Goal: Navigation & Orientation: Find specific page/section

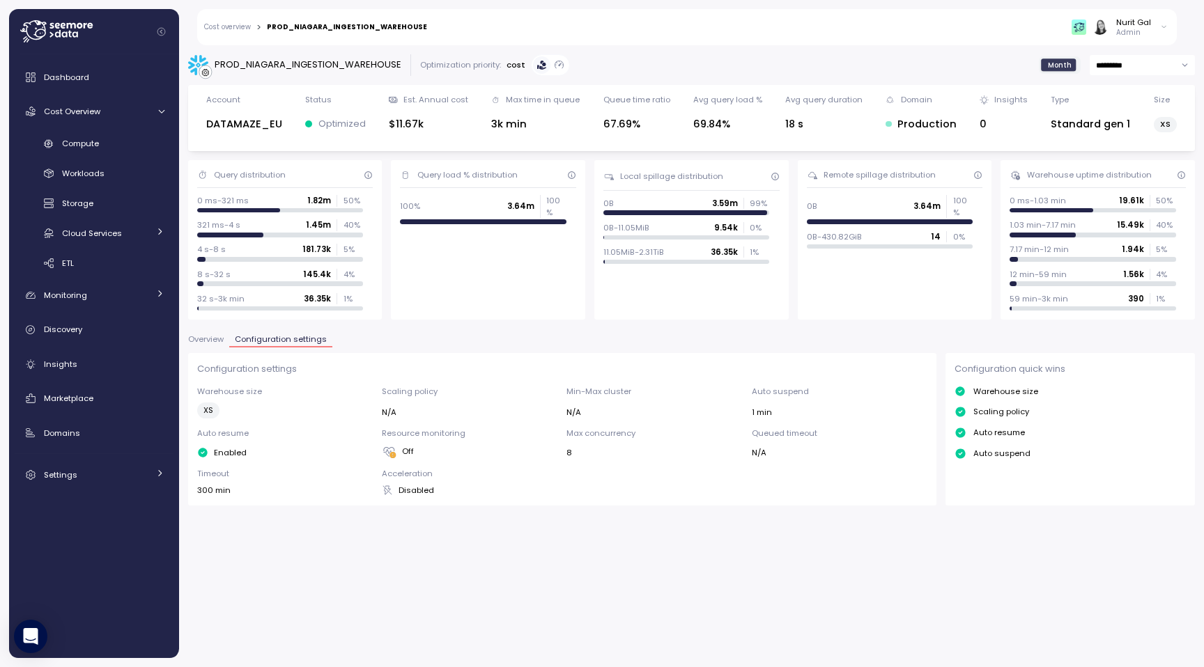
click at [219, 341] on span "Overview" at bounding box center [206, 340] width 36 height 8
click at [194, 340] on span "Overview" at bounding box center [206, 340] width 36 height 8
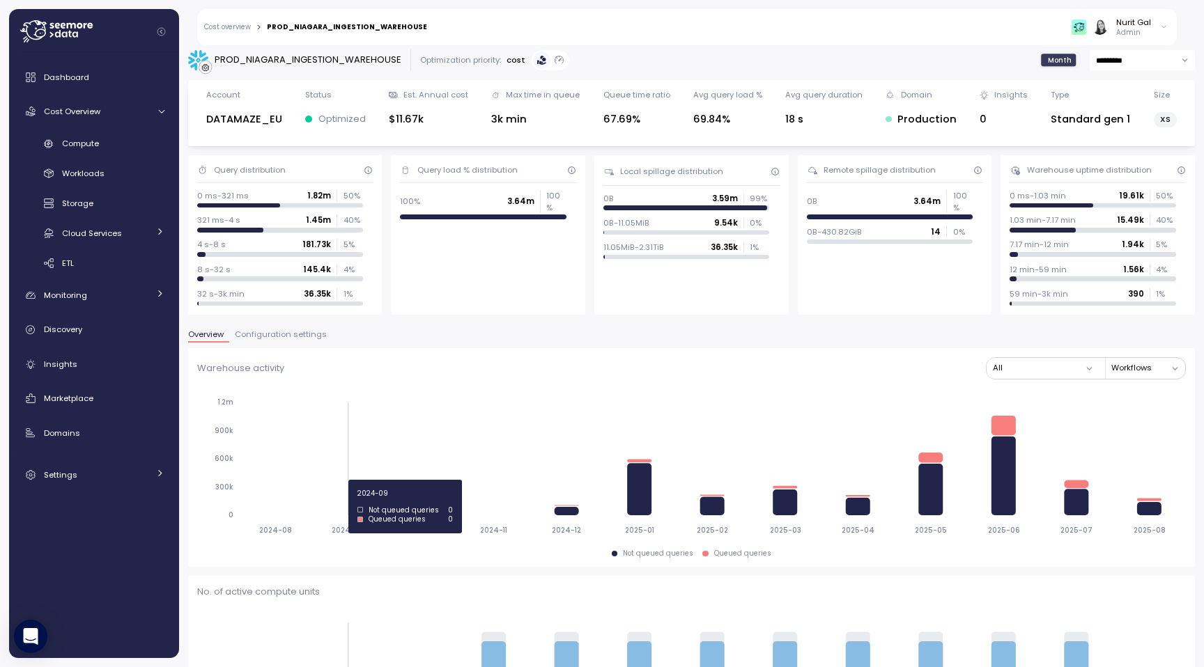
scroll to position [7, 0]
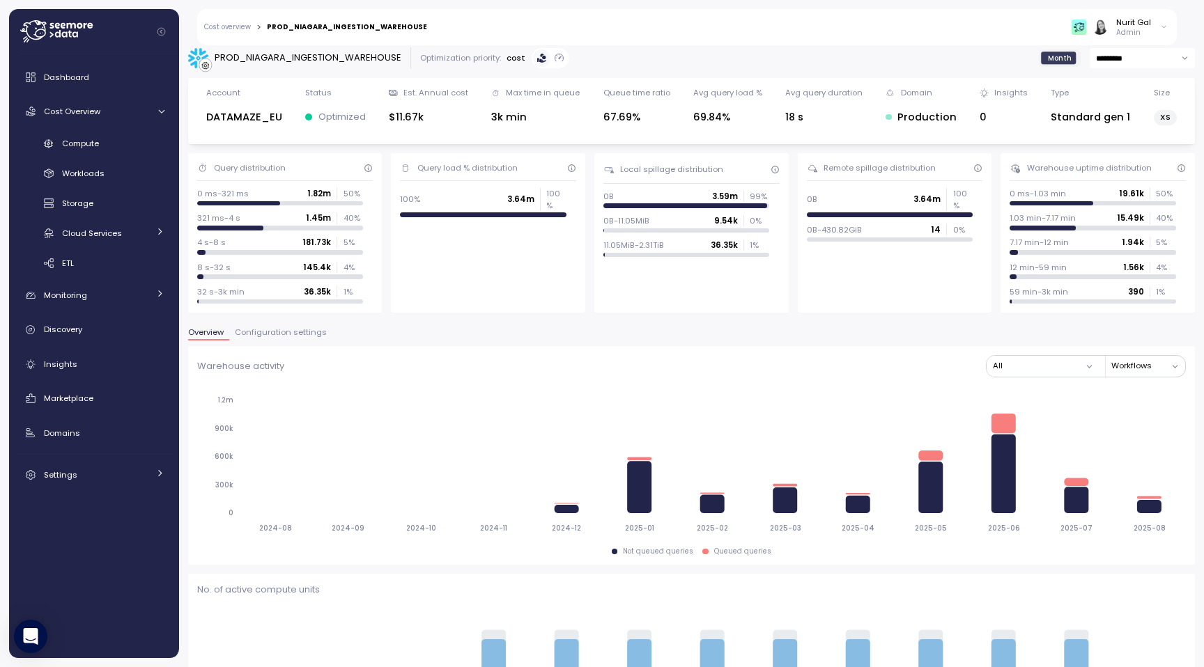
click at [313, 336] on span "Configuration settings" at bounding box center [281, 333] width 92 height 8
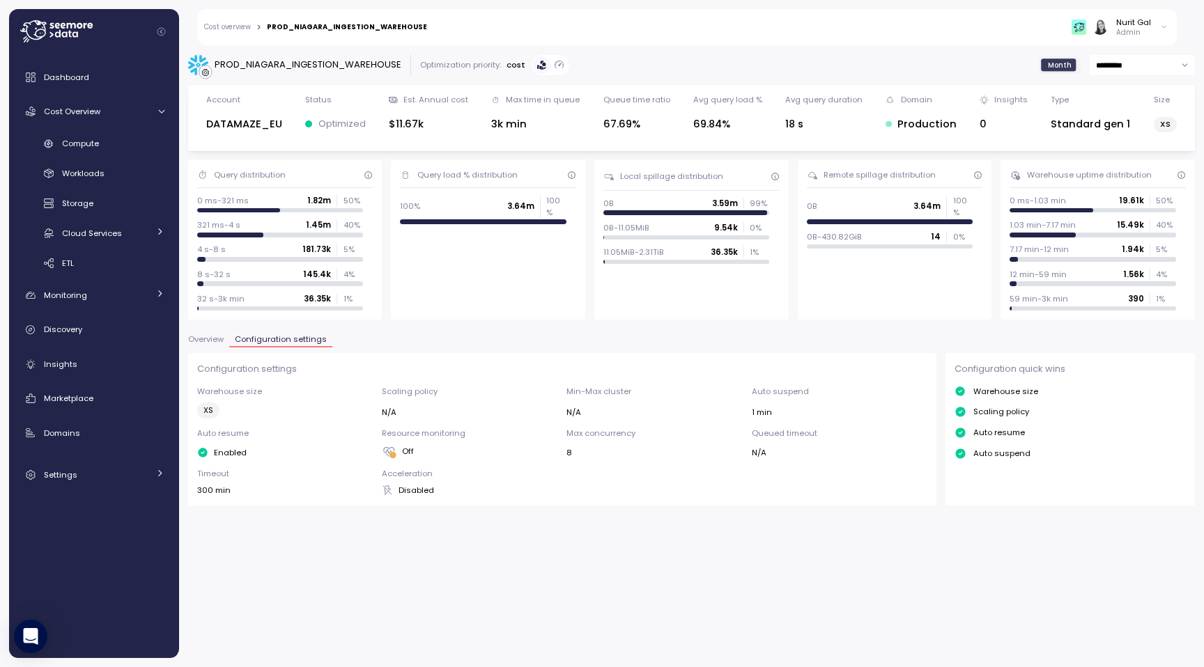
click at [196, 336] on span "Overview" at bounding box center [206, 340] width 36 height 8
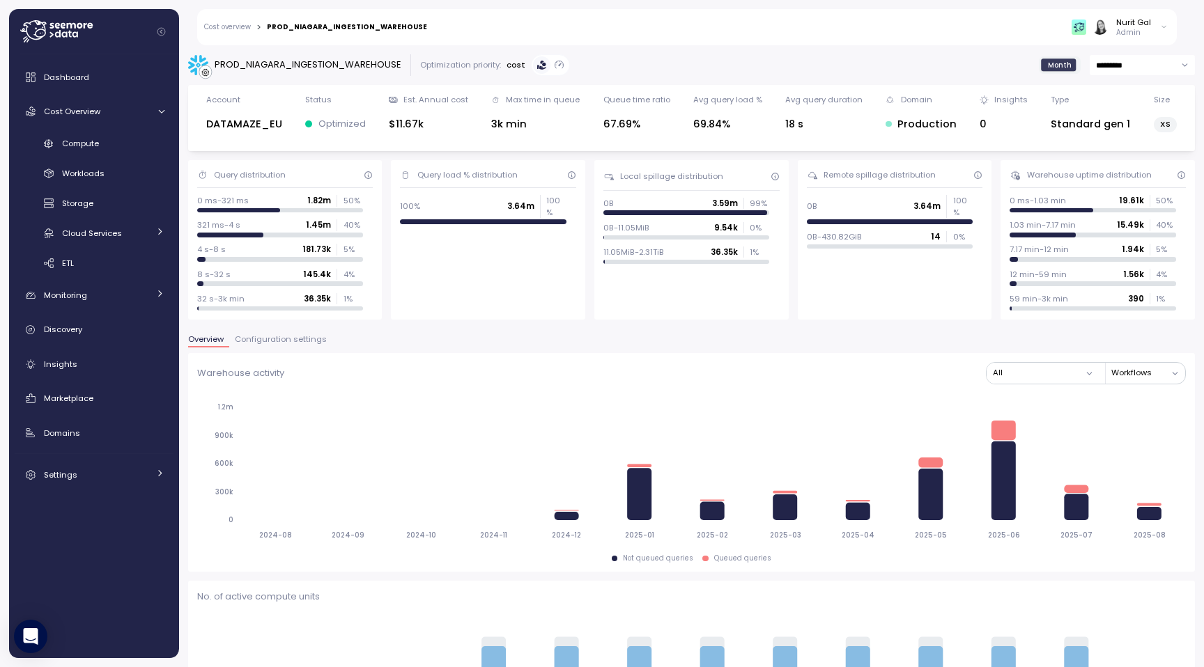
click at [246, 336] on span "Configuration settings" at bounding box center [281, 340] width 92 height 8
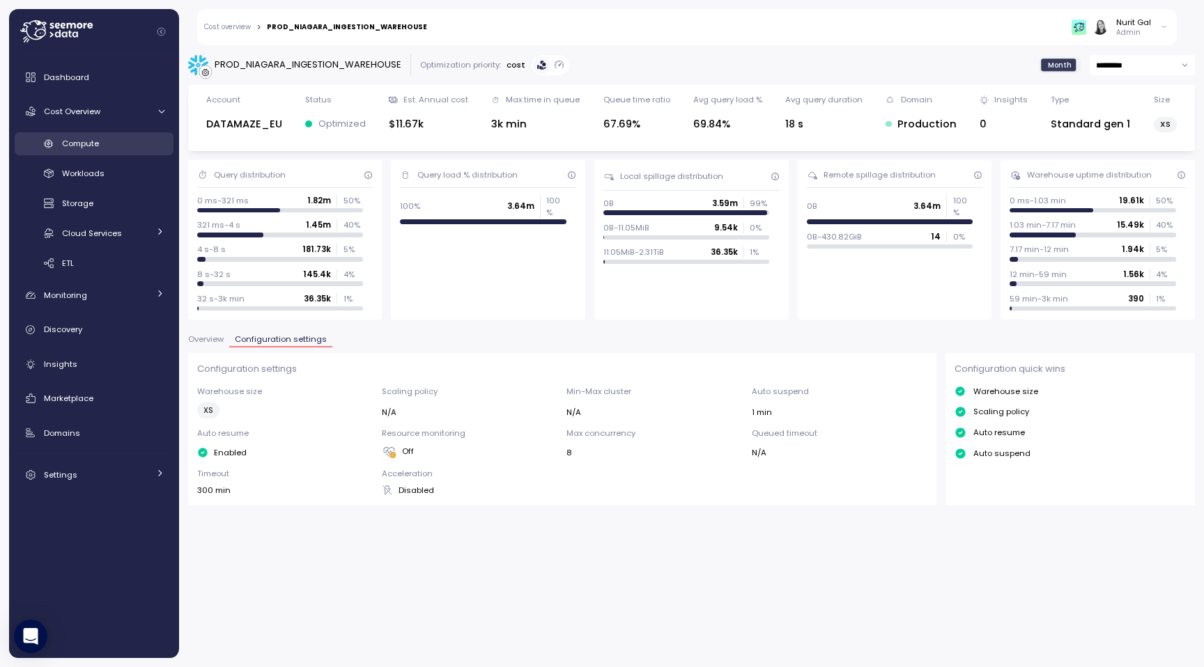
click at [125, 140] on div "Compute" at bounding box center [113, 144] width 102 height 14
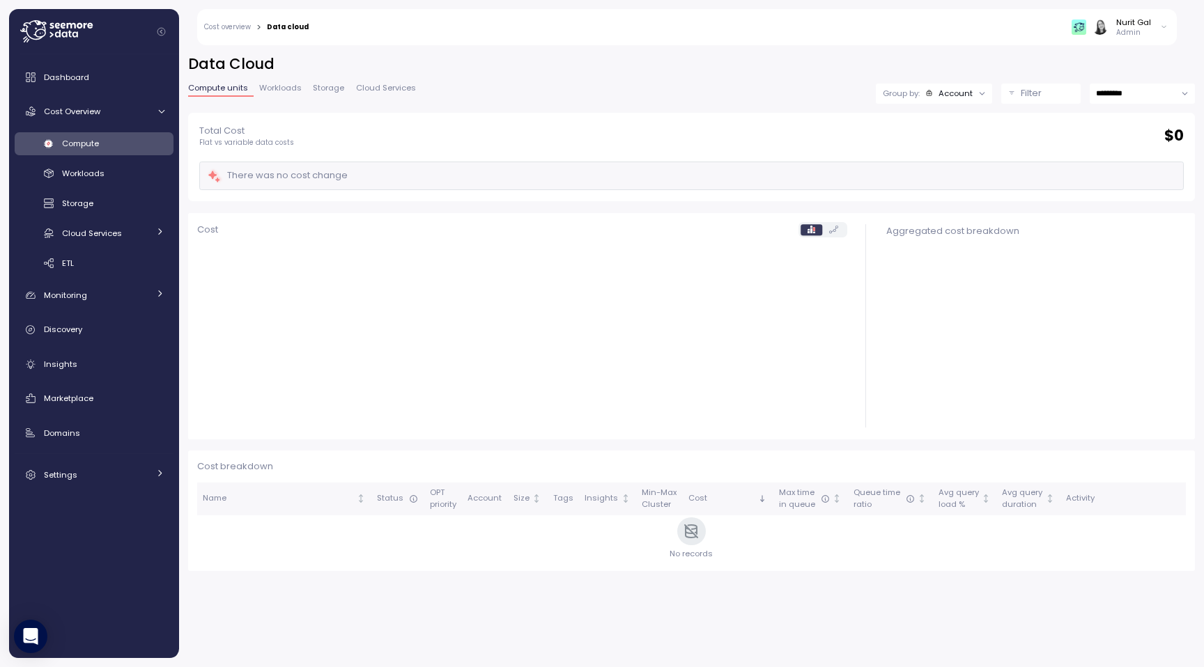
click at [1023, 93] on p "Filter" at bounding box center [1031, 93] width 21 height 14
